Goal: Information Seeking & Learning: Learn about a topic

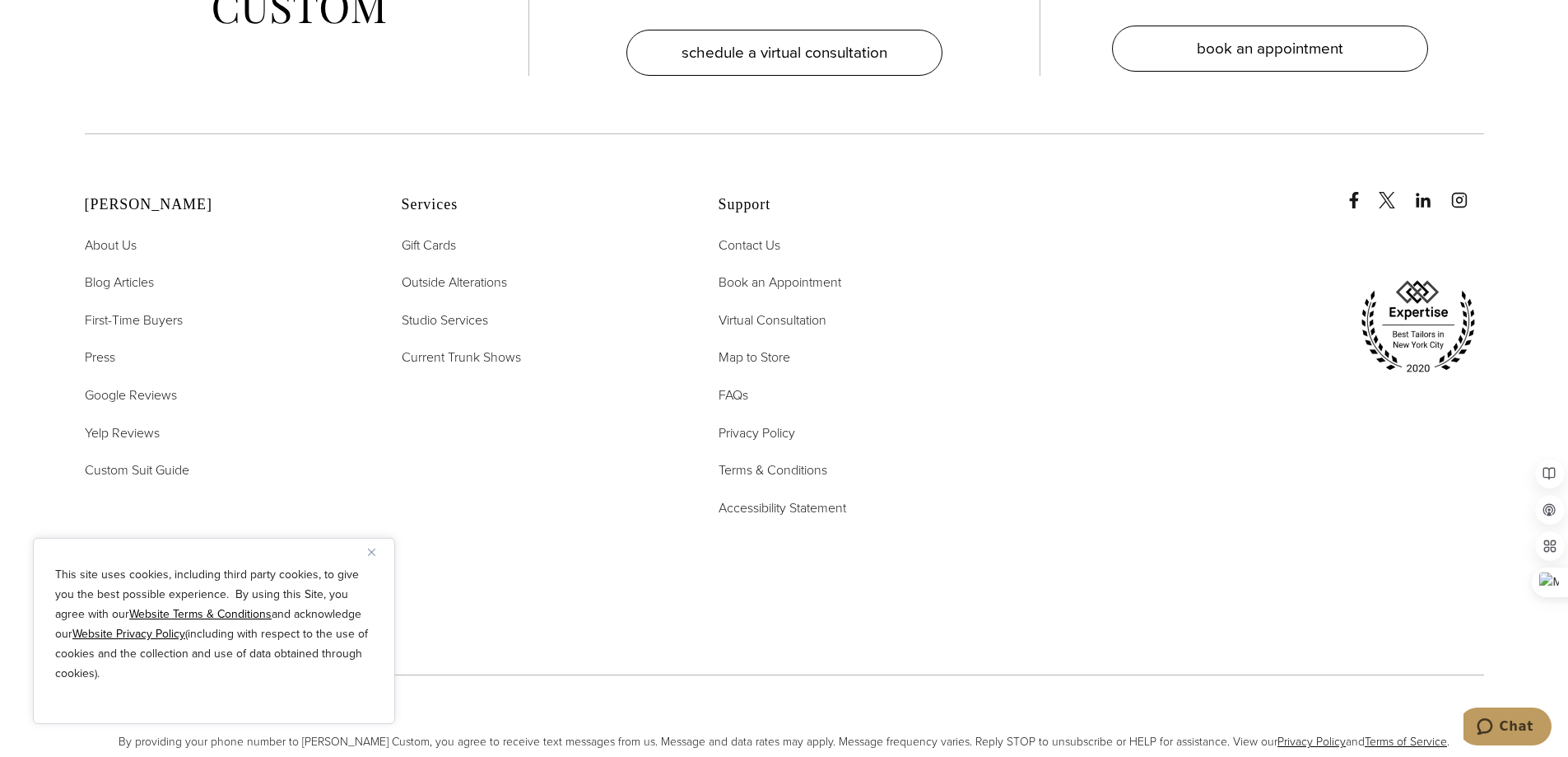
scroll to position [8494, 0]
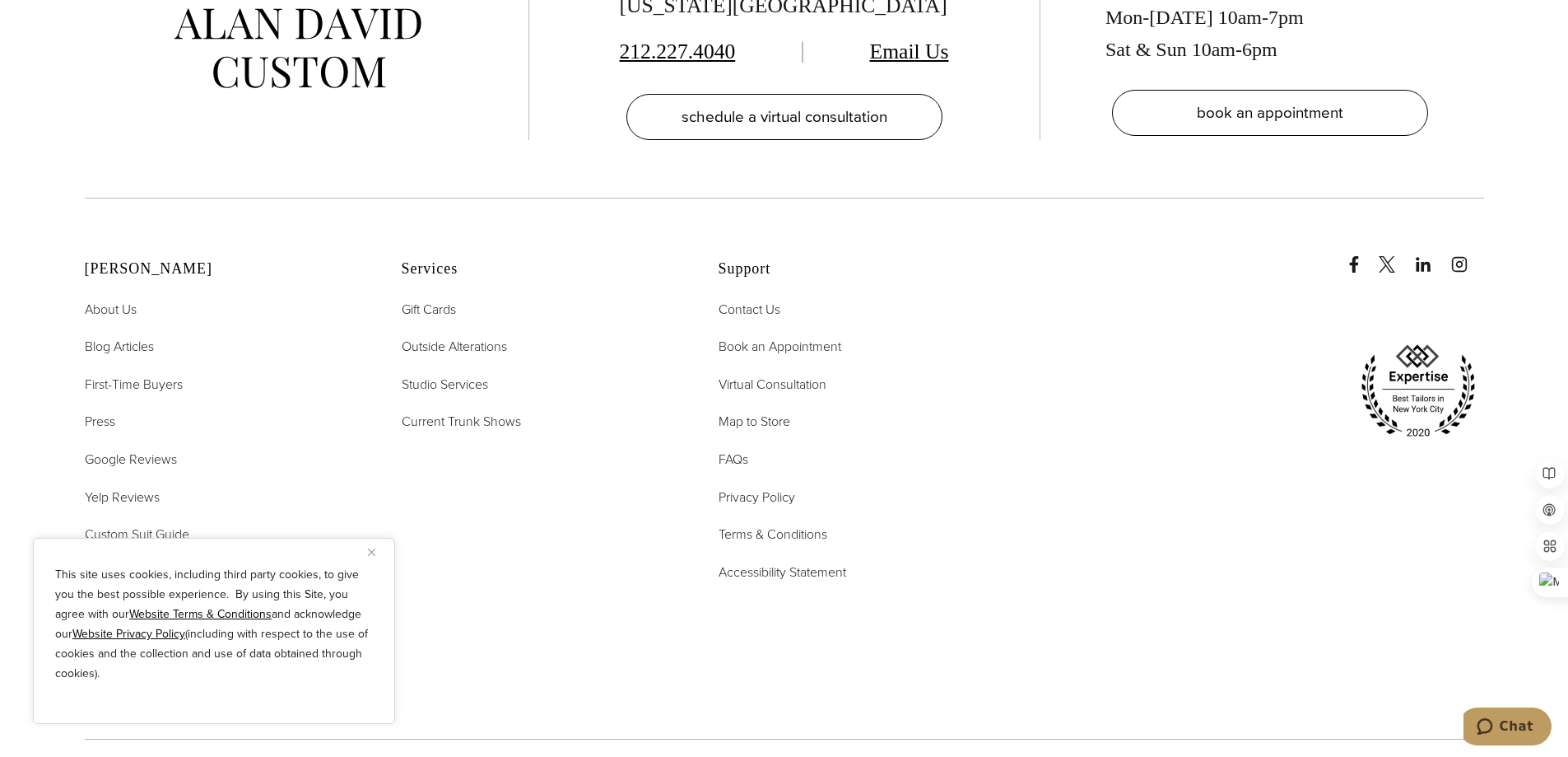
click at [374, 548] on img "Close" at bounding box center [371, 552] width 7 height 7
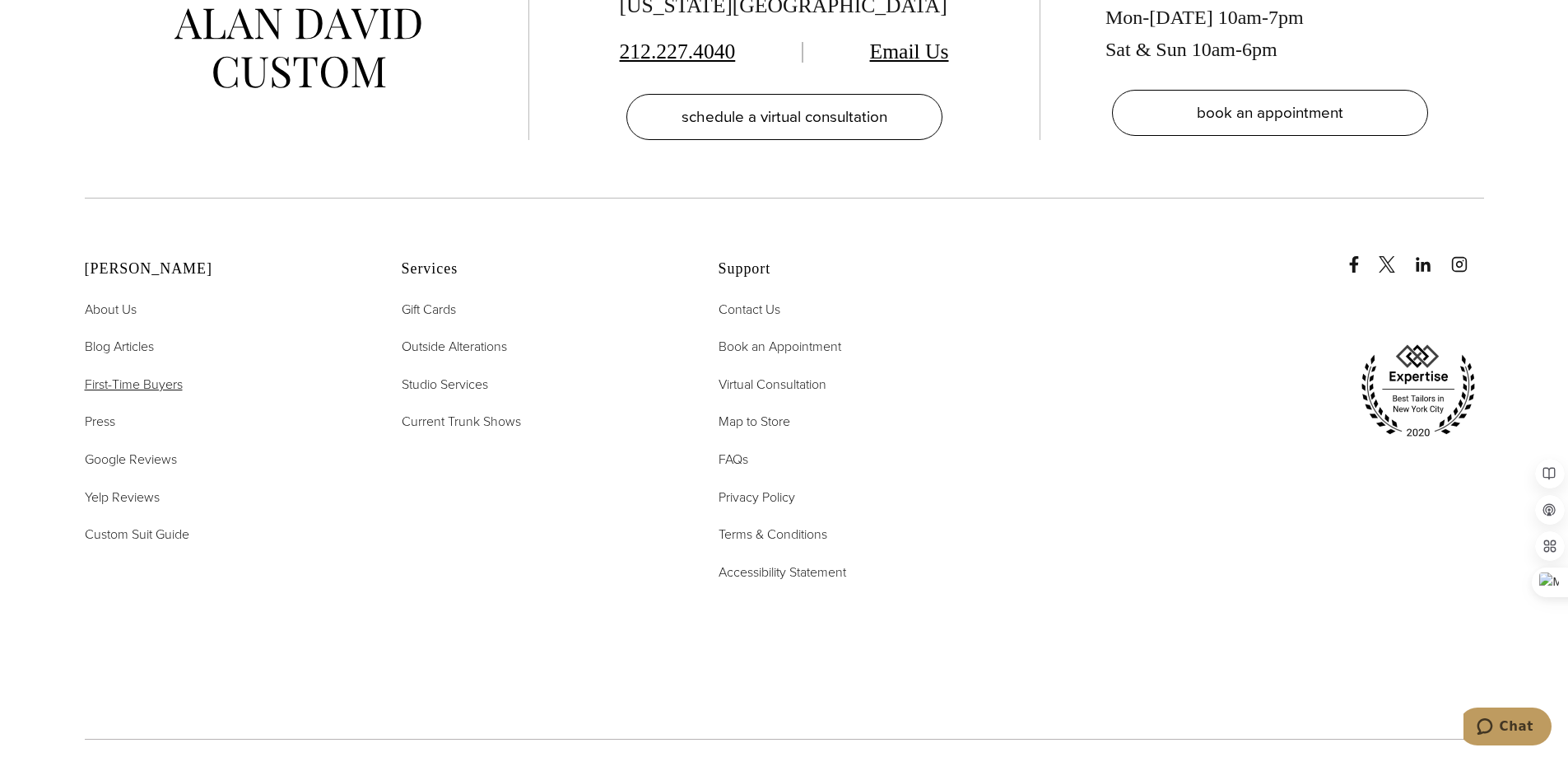
click at [137, 375] on span "First-Time Buyers" at bounding box center [133, 384] width 98 height 19
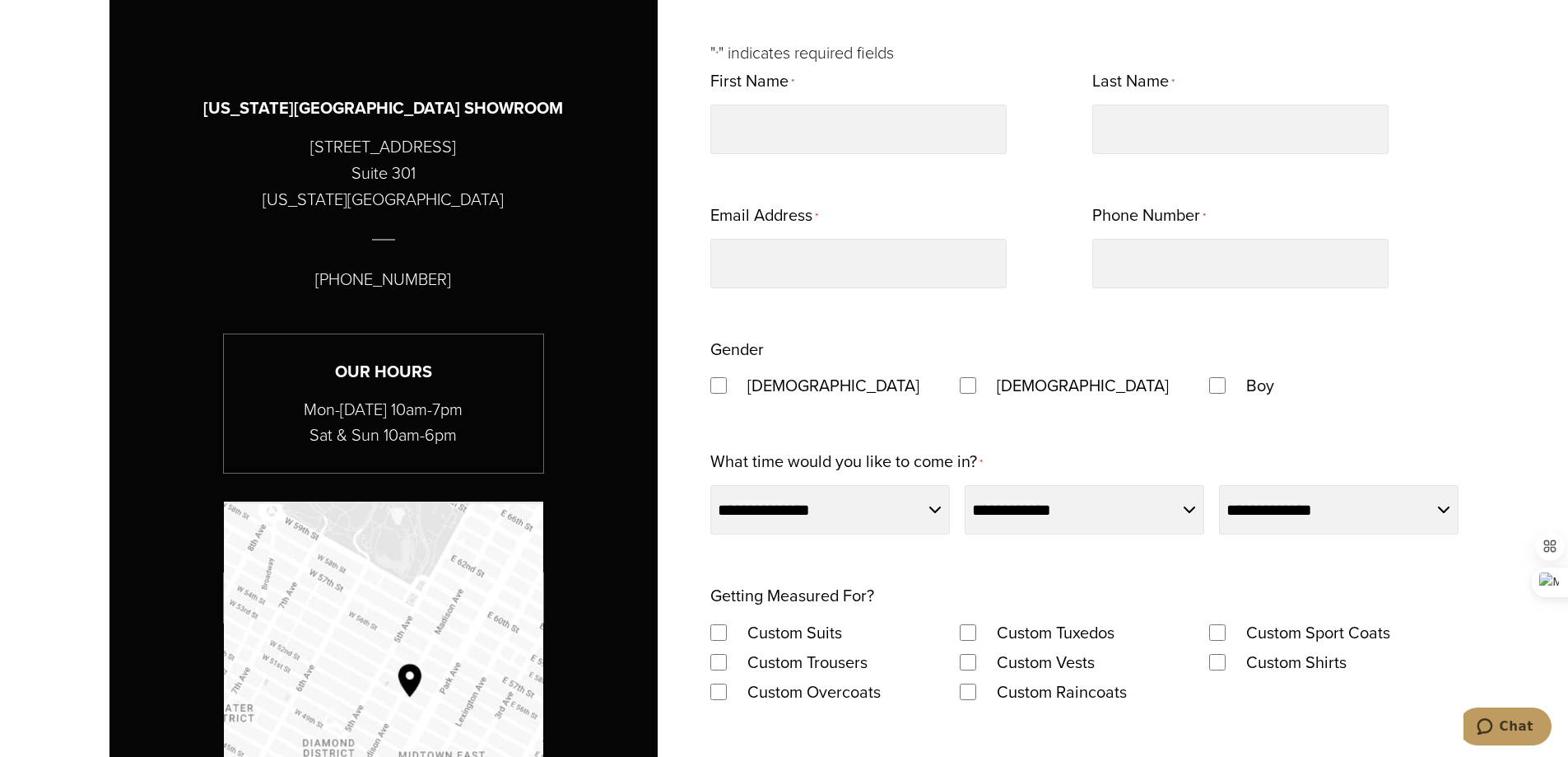
scroll to position [1070, 0]
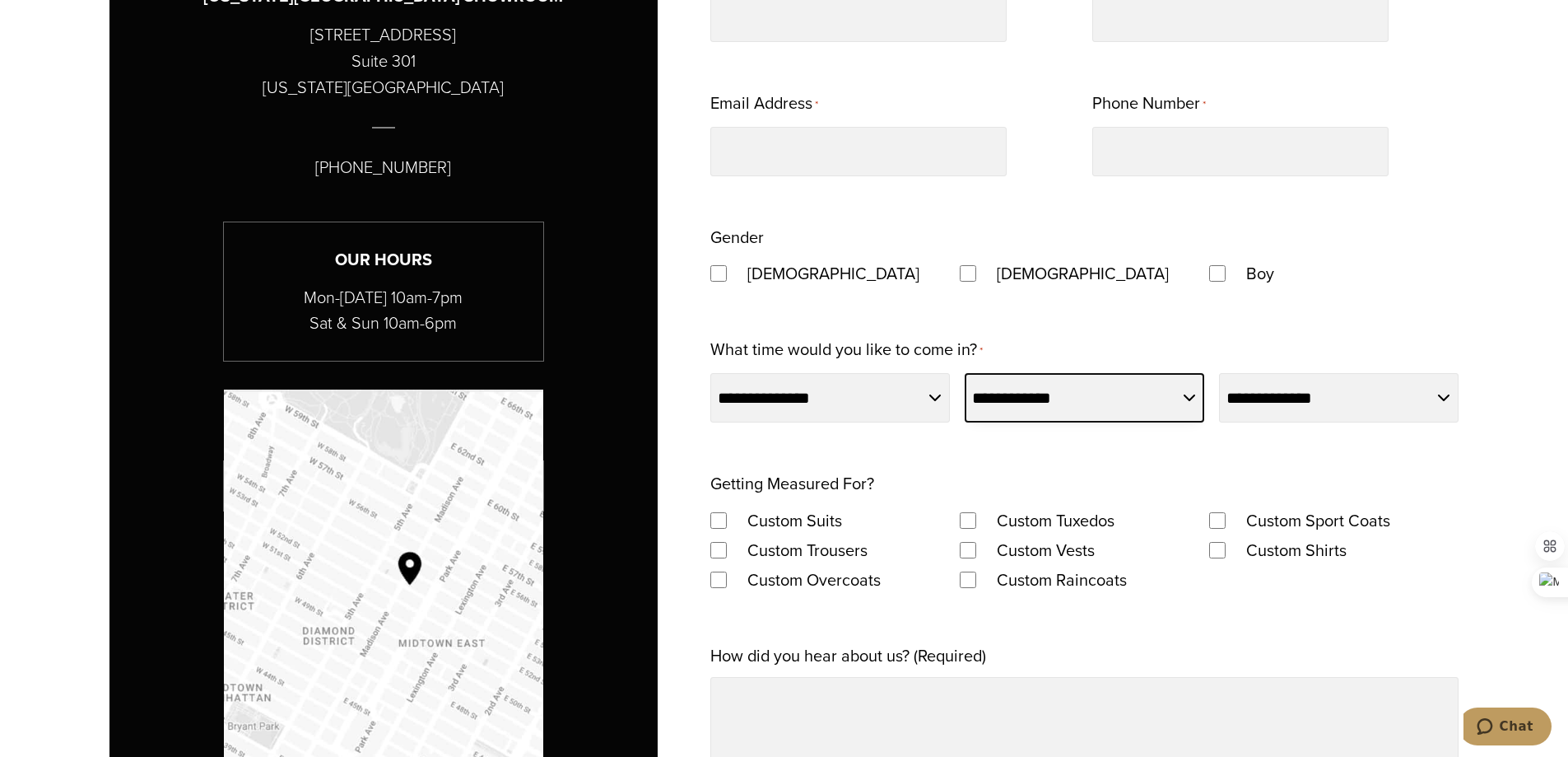
click at [1193, 399] on select "**********" at bounding box center [1084, 398] width 240 height 49
click at [667, 250] on div "**********" at bounding box center [784, 559] width 1349 height 1430
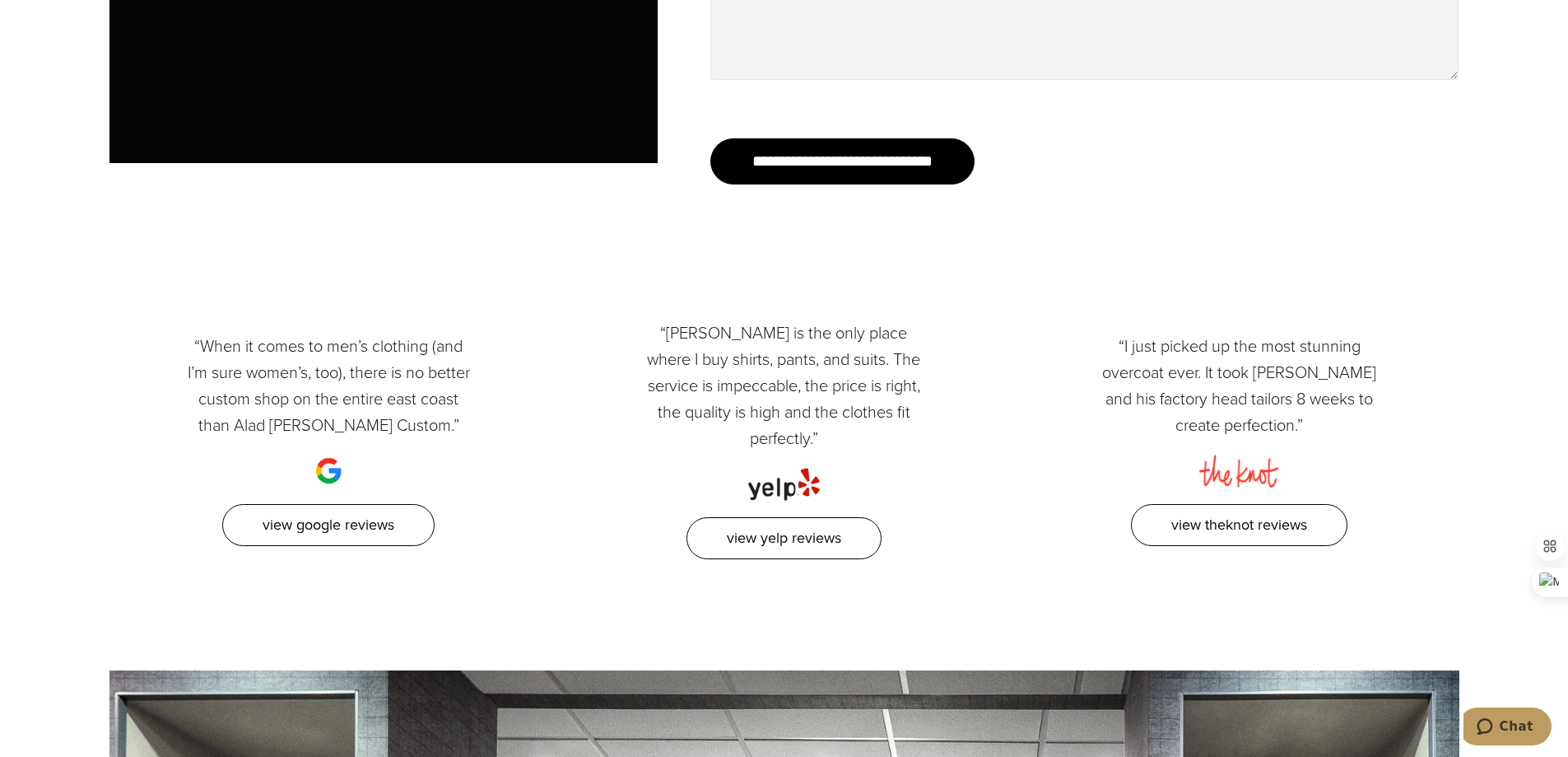
scroll to position [2223, 0]
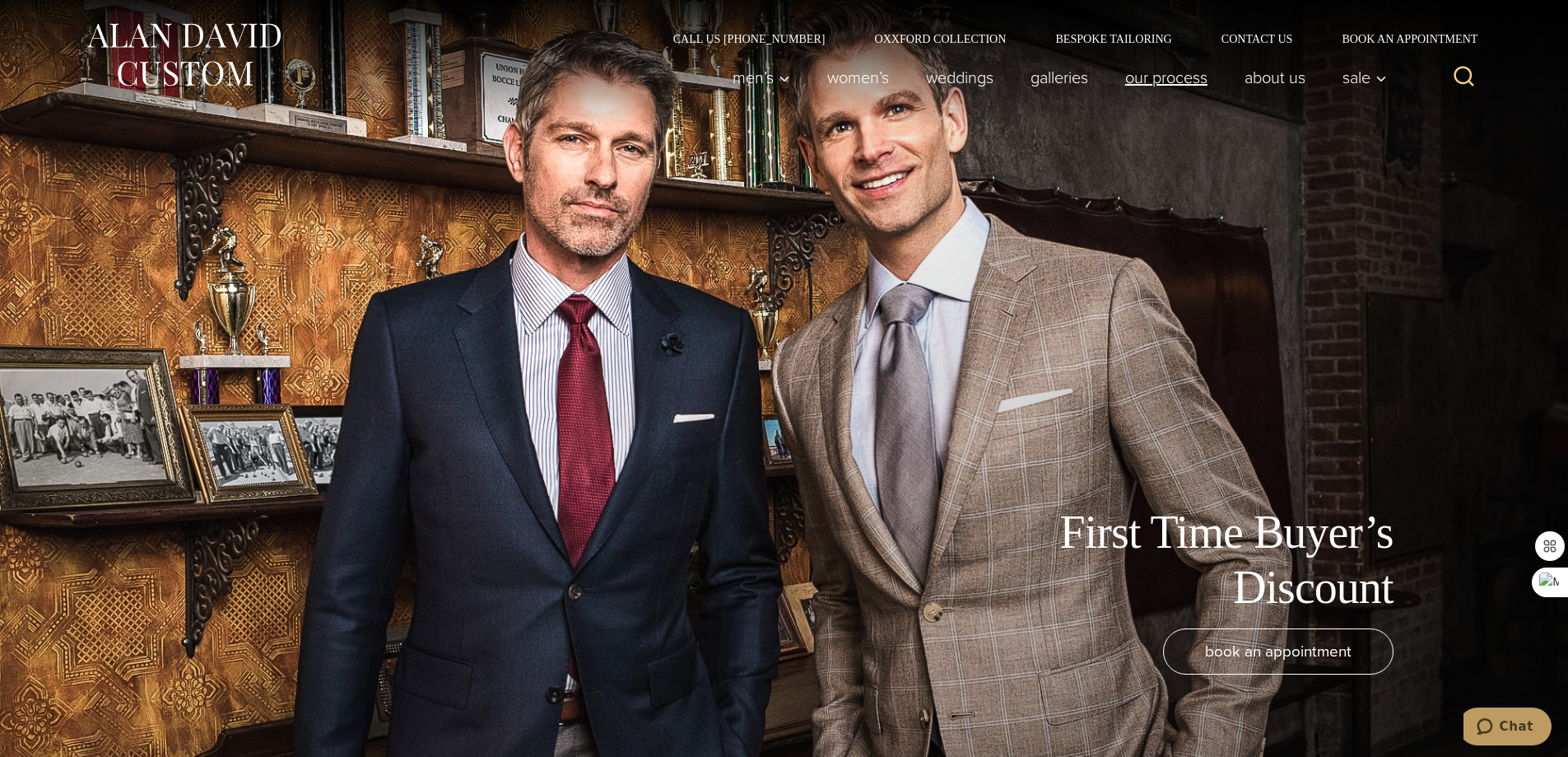
click at [1155, 77] on link "Our Process" at bounding box center [1165, 78] width 119 height 33
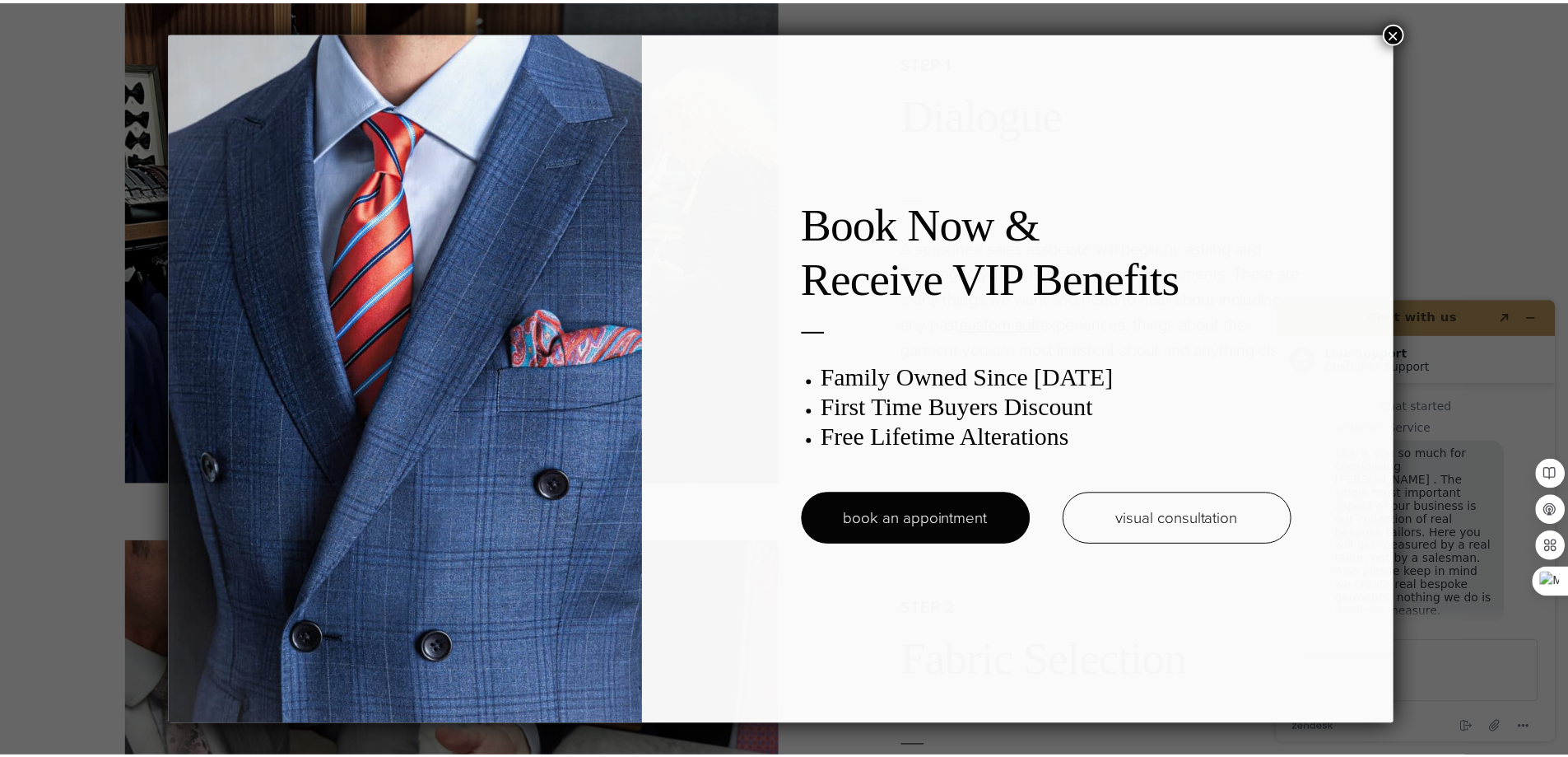
scroll to position [21, 0]
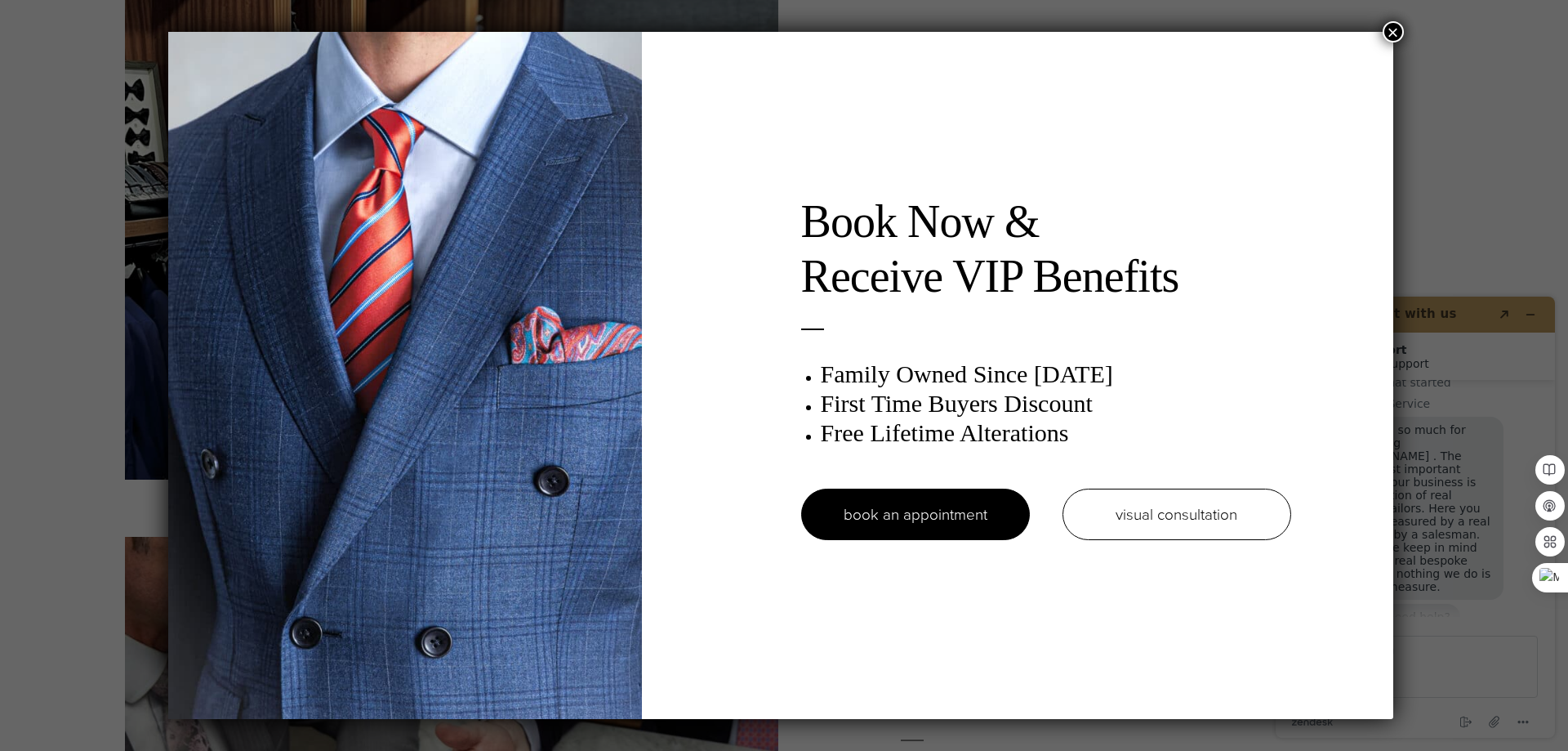
click at [1397, 29] on button "×" at bounding box center [1392, 31] width 21 height 21
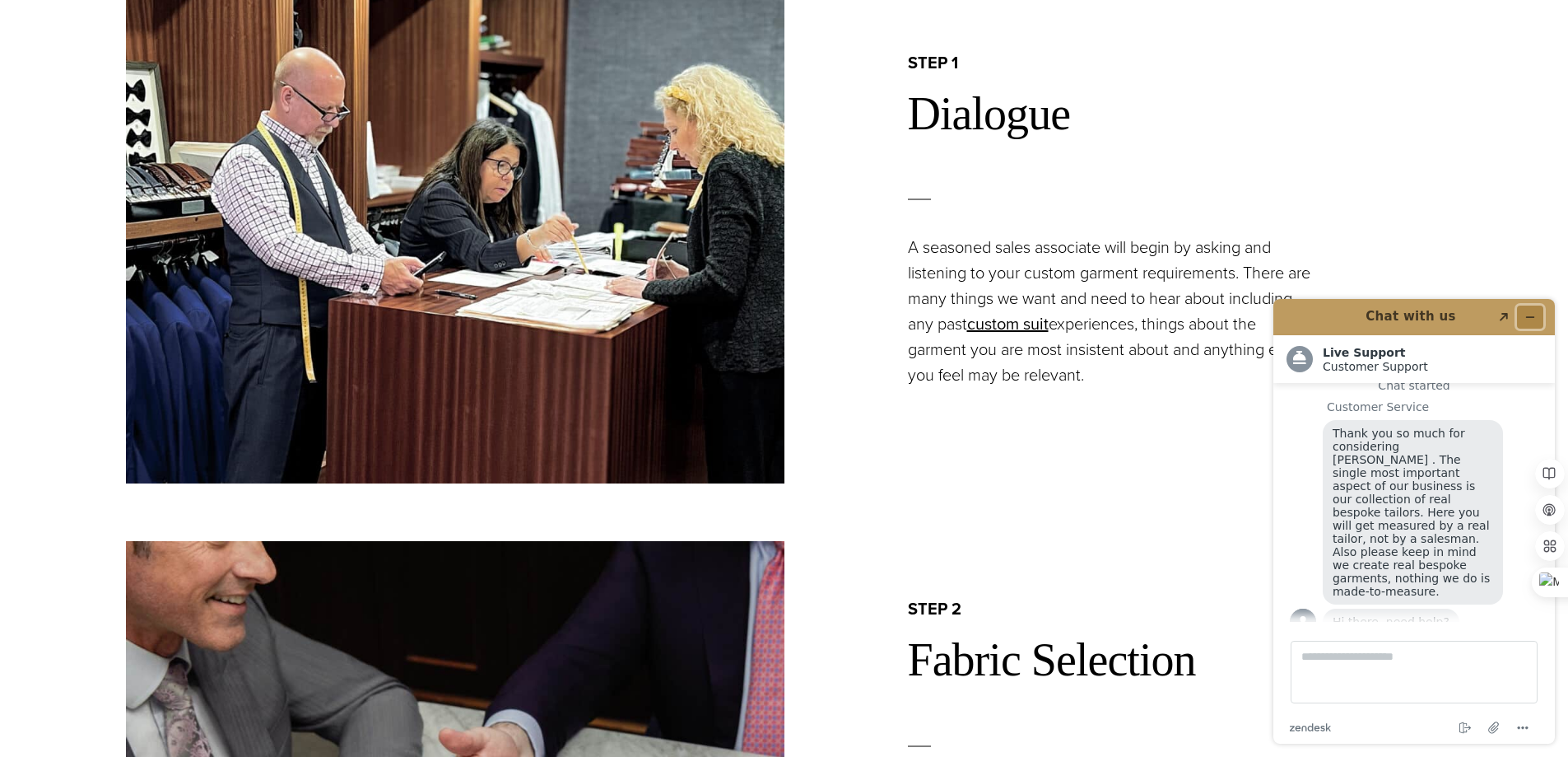
click at [1537, 317] on button "Minimize widget" at bounding box center [1530, 316] width 26 height 23
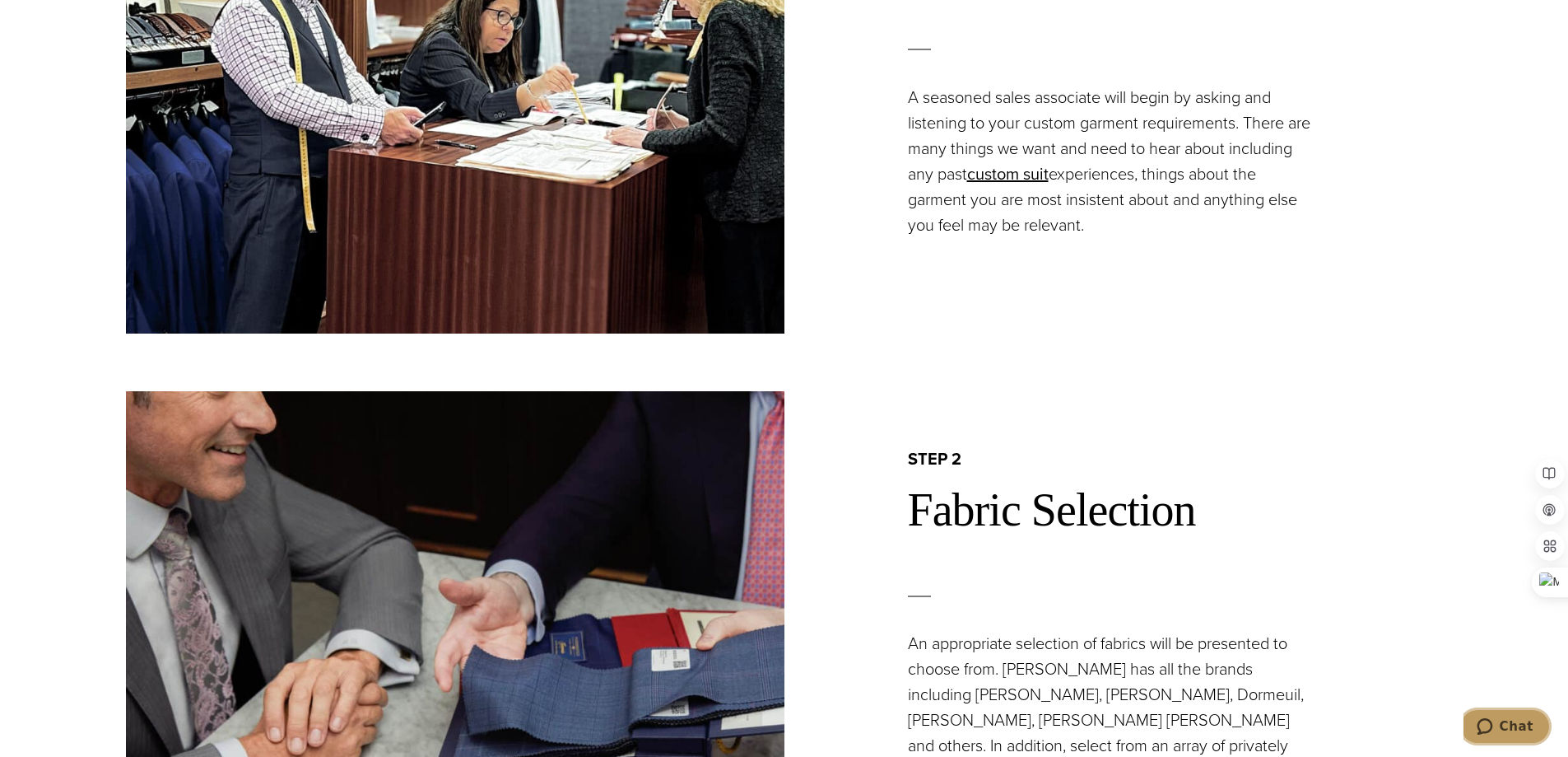
scroll to position [0, 0]
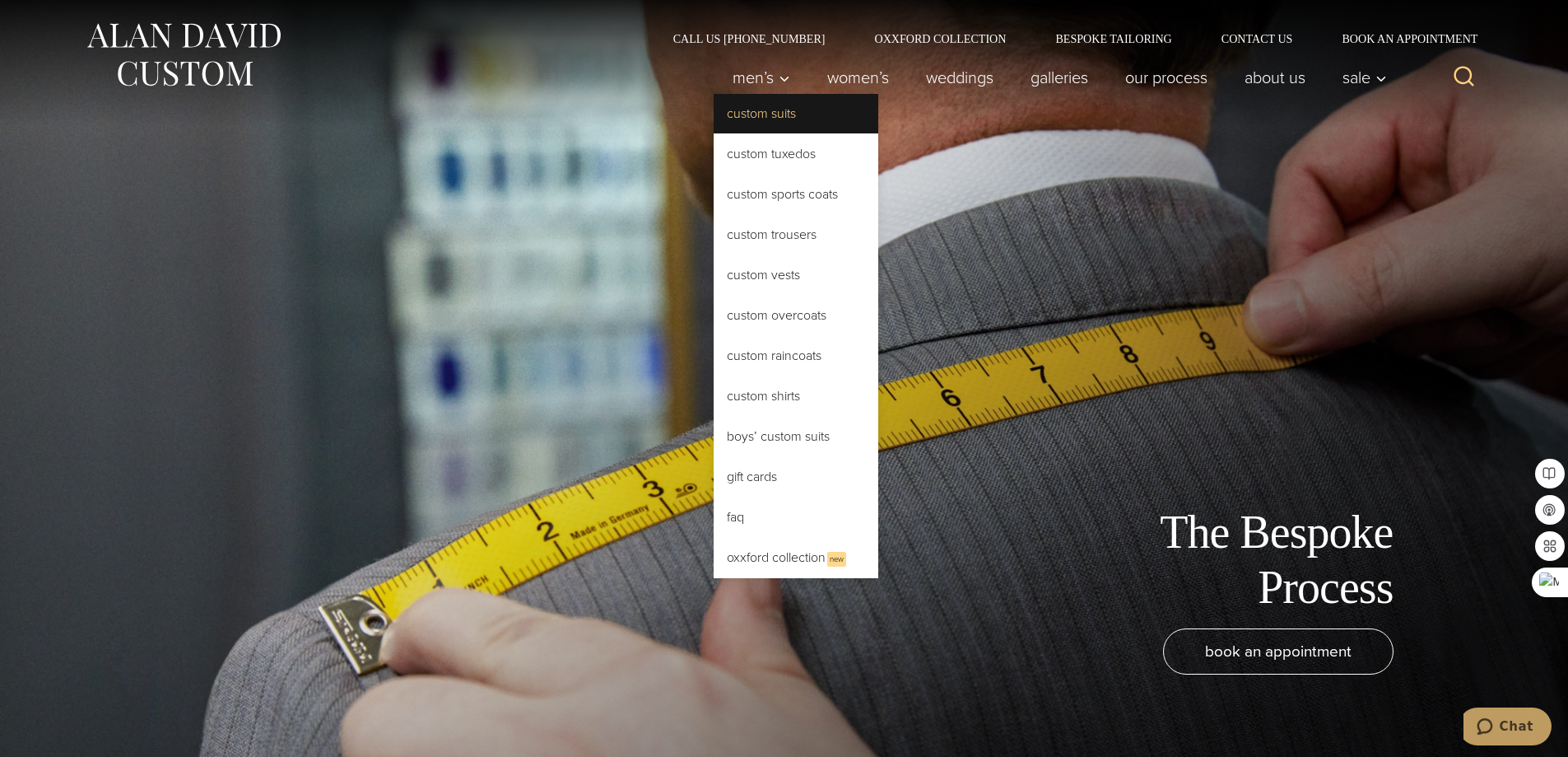
click at [759, 111] on link "Custom Suits" at bounding box center [796, 113] width 165 height 39
